Goal: Information Seeking & Learning: Learn about a topic

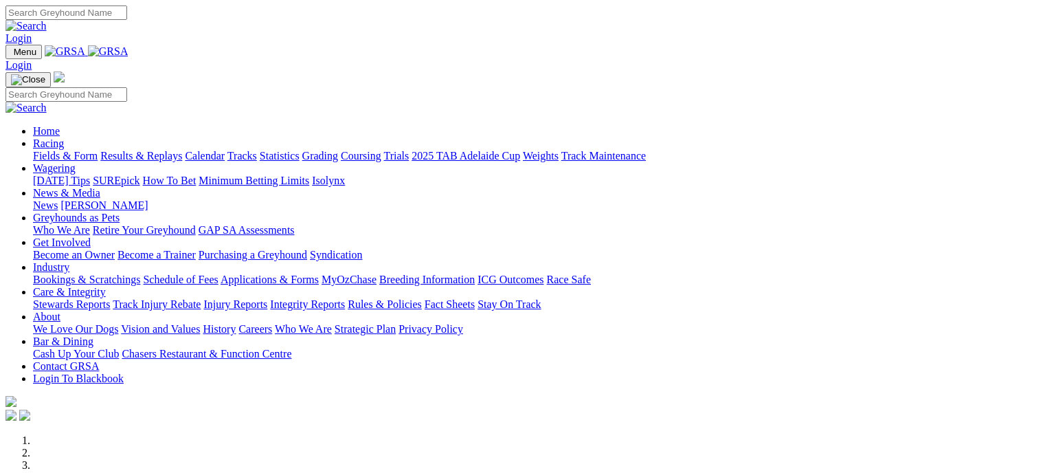
click at [60, 150] on link "Fields & Form" at bounding box center [65, 156] width 65 height 12
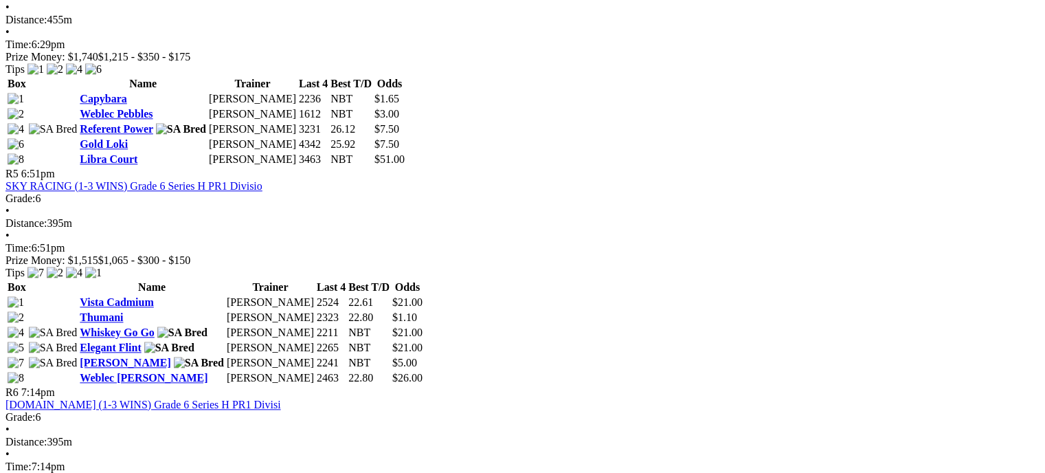
scroll to position [1418, 0]
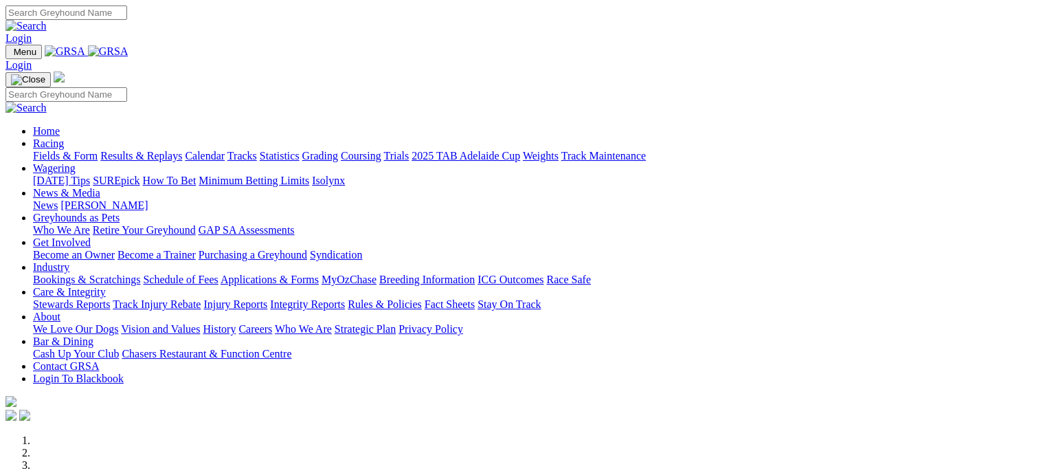
click at [140, 274] on link "Bookings & Scratchings" at bounding box center [86, 280] width 107 height 12
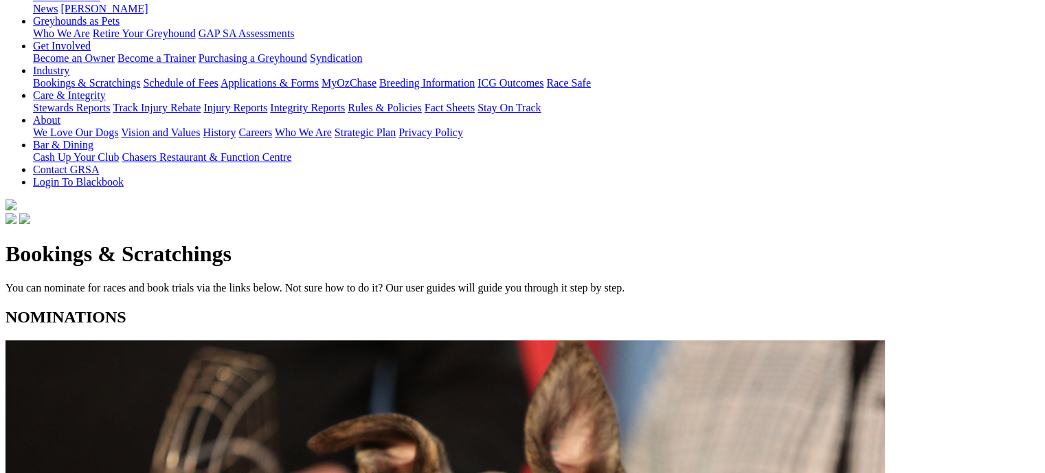
scroll to position [223, 0]
